Goal: Task Accomplishment & Management: Complete application form

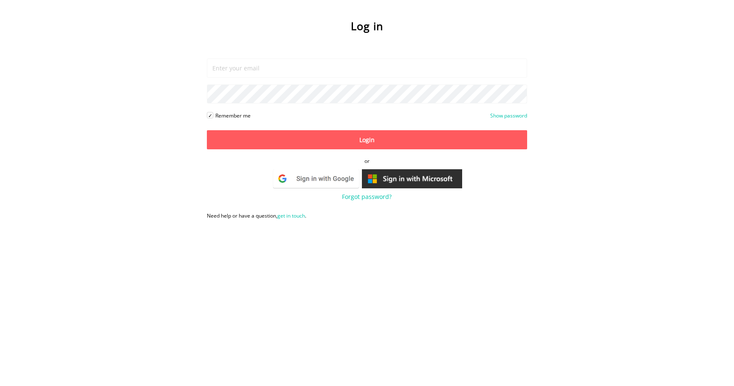
click at [333, 173] on img at bounding box center [316, 178] width 88 height 21
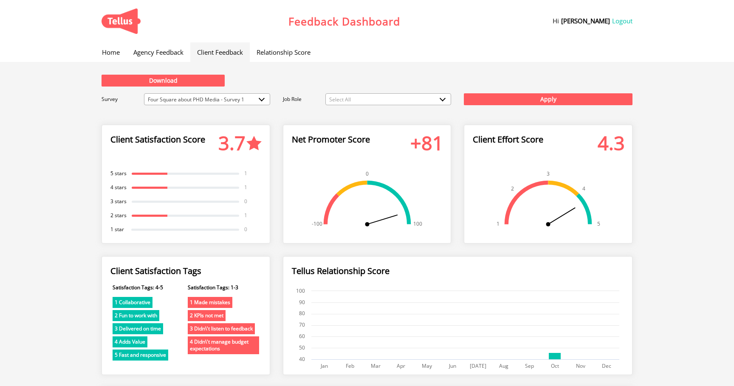
click at [116, 51] on link "Home" at bounding box center [110, 52] width 31 height 20
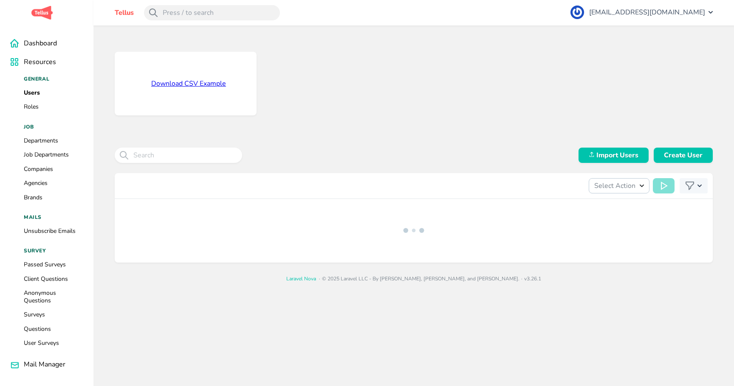
click at [99, 113] on div "Download CSV Example Import Users Create User Select Action Import Users Larave…" at bounding box center [413, 164] width 640 height 278
click at [94, 303] on div "Tellus [EMAIL_ADDRESS][DOMAIN_NAME] Download CSV Example Import Users Create Us…" at bounding box center [413, 193] width 640 height 386
click at [37, 315] on link "Surveys" at bounding box center [34, 315] width 21 height 8
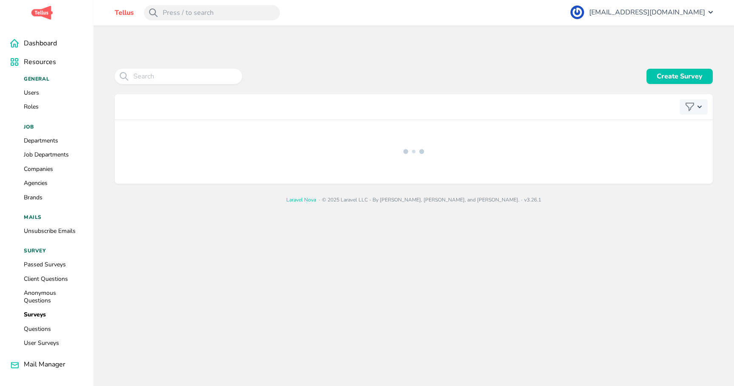
click at [384, 43] on div "Create Survey Laravel Nova · © 2025 Laravel LLC - By [PERSON_NAME], [PERSON_NAM…" at bounding box center [413, 124] width 640 height 199
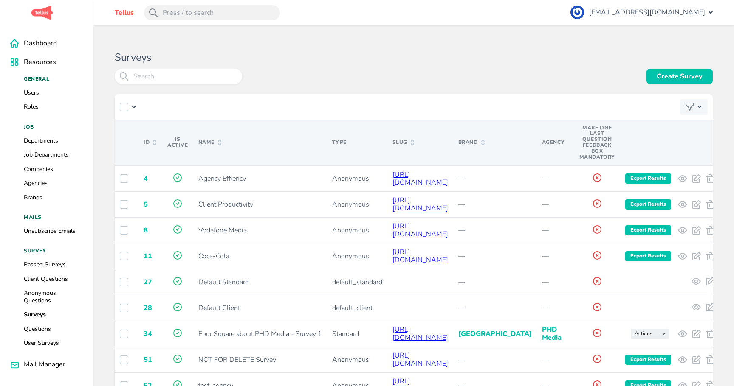
click at [669, 79] on link "Create Survey" at bounding box center [679, 76] width 66 height 15
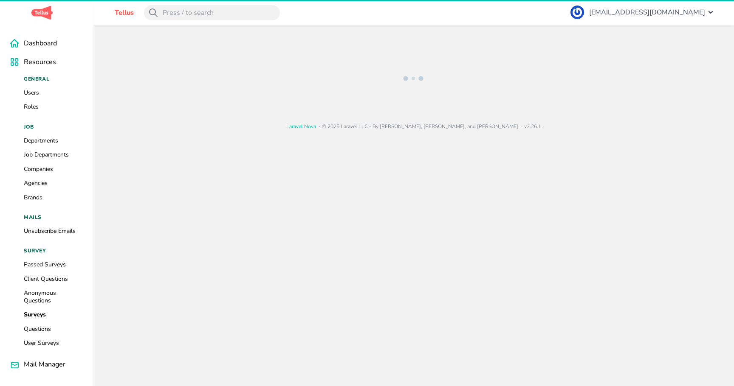
select select "anonymous"
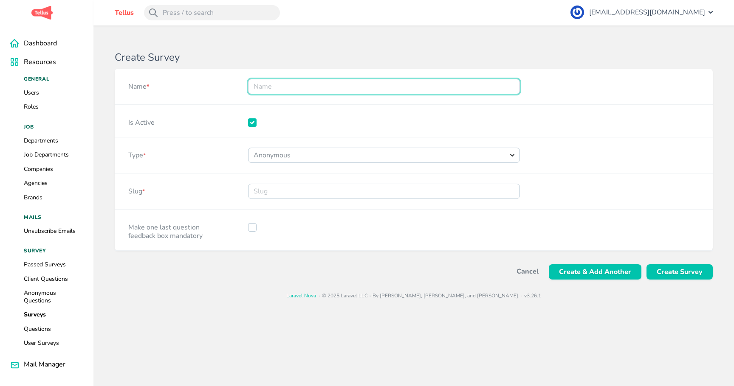
click at [279, 83] on input "Name *" at bounding box center [384, 86] width 272 height 15
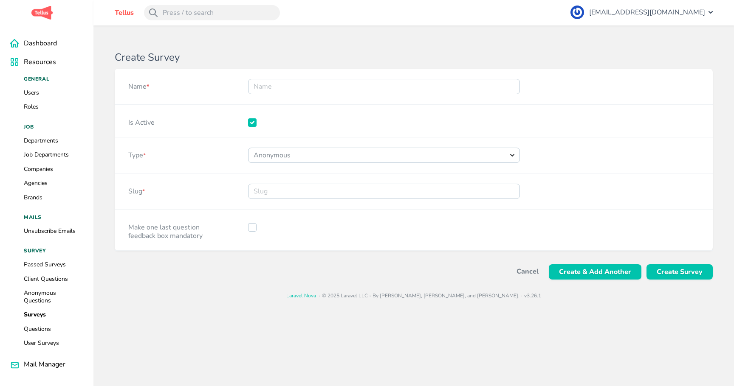
click at [209, 55] on h1 "Create Survey" at bounding box center [414, 58] width 598 height 12
click at [574, 10] on div "Tellus kaleb@utellus.co.nz" at bounding box center [413, 12] width 640 height 25
click at [103, 43] on div "Create Survey Name * Is Active Type * Choose an option Standard Anonymous Clien…" at bounding box center [413, 172] width 640 height 295
